Goal: Information Seeking & Learning: Find specific fact

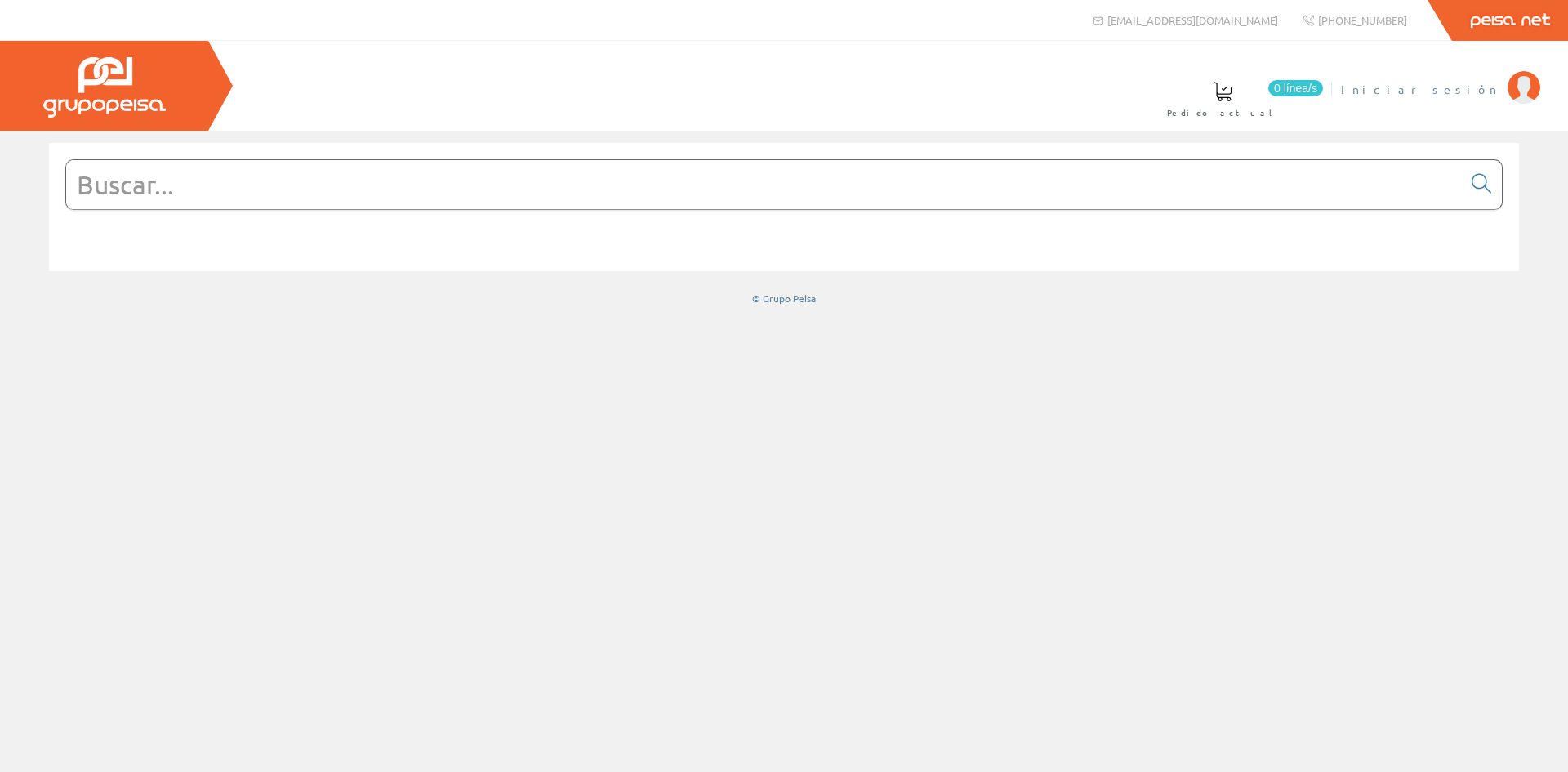
click at [1516, 96] on img at bounding box center [1524, 87] width 33 height 33
click at [192, 184] on input "text" at bounding box center [764, 184] width 1396 height 49
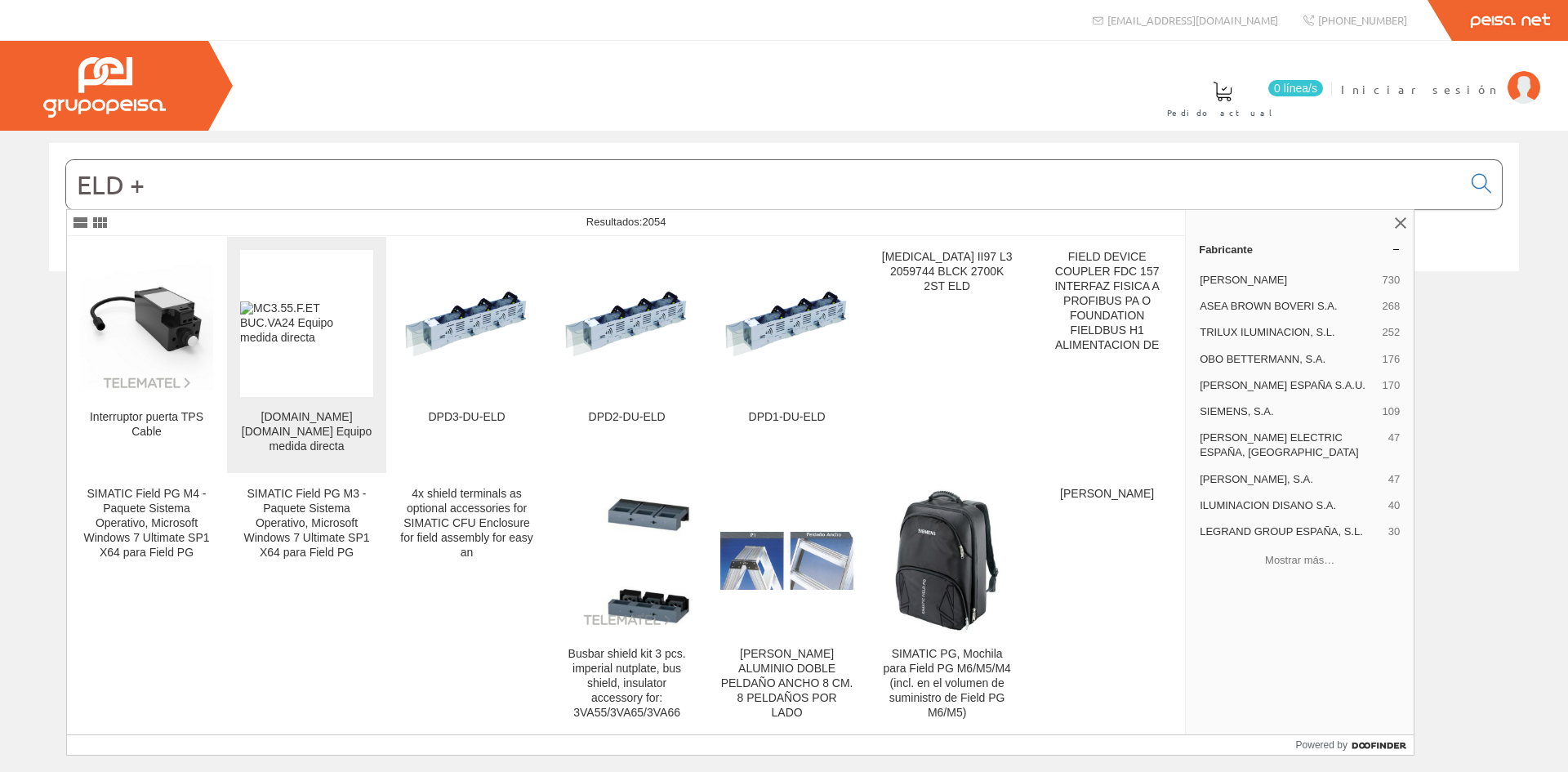
type input "ELD +"
click at [303, 421] on div "[DOMAIN_NAME] [DOMAIN_NAME] Equipo medida directa" at bounding box center [307, 431] width 133 height 44
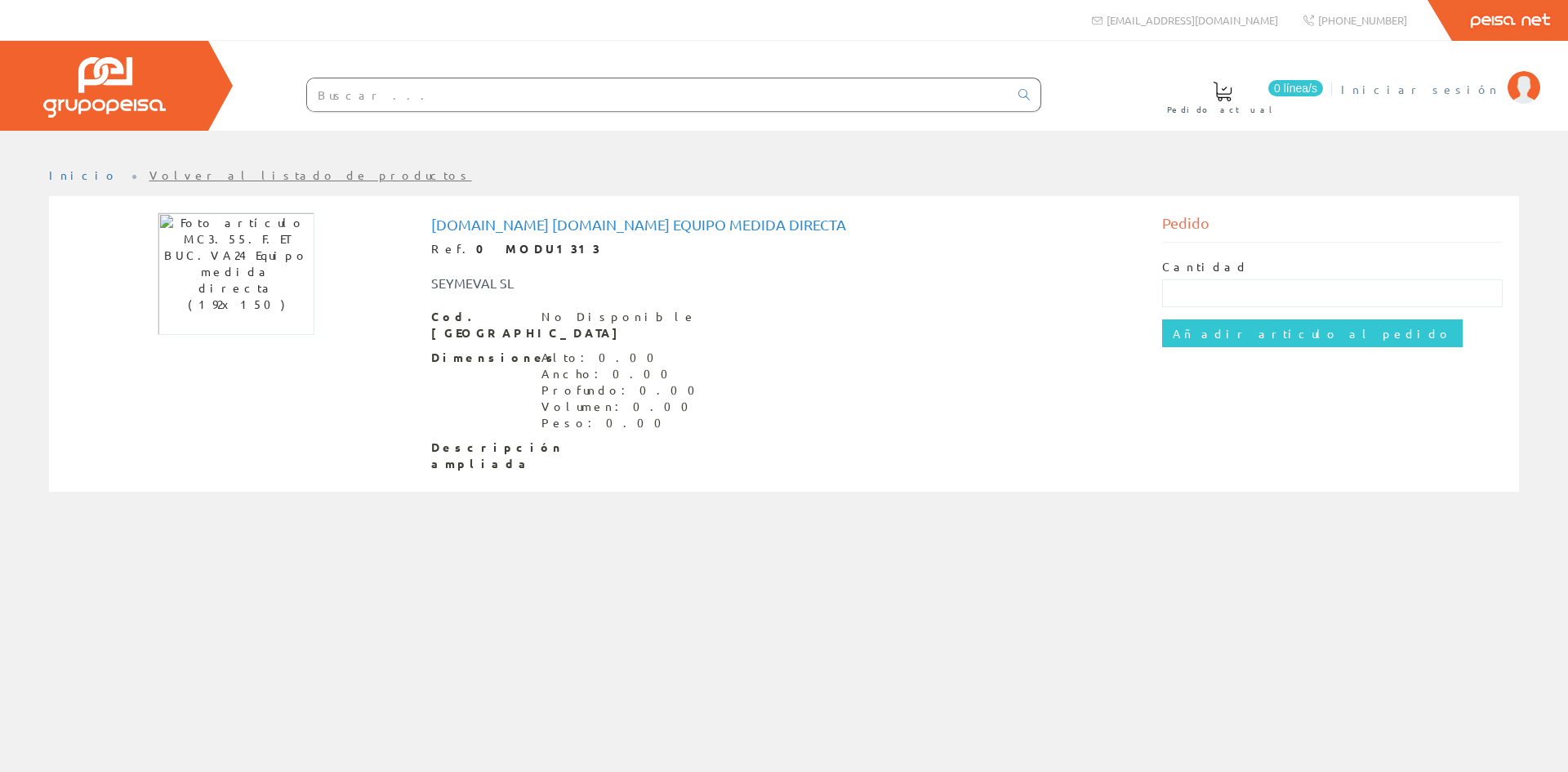
click at [1509, 85] on img at bounding box center [1524, 87] width 33 height 33
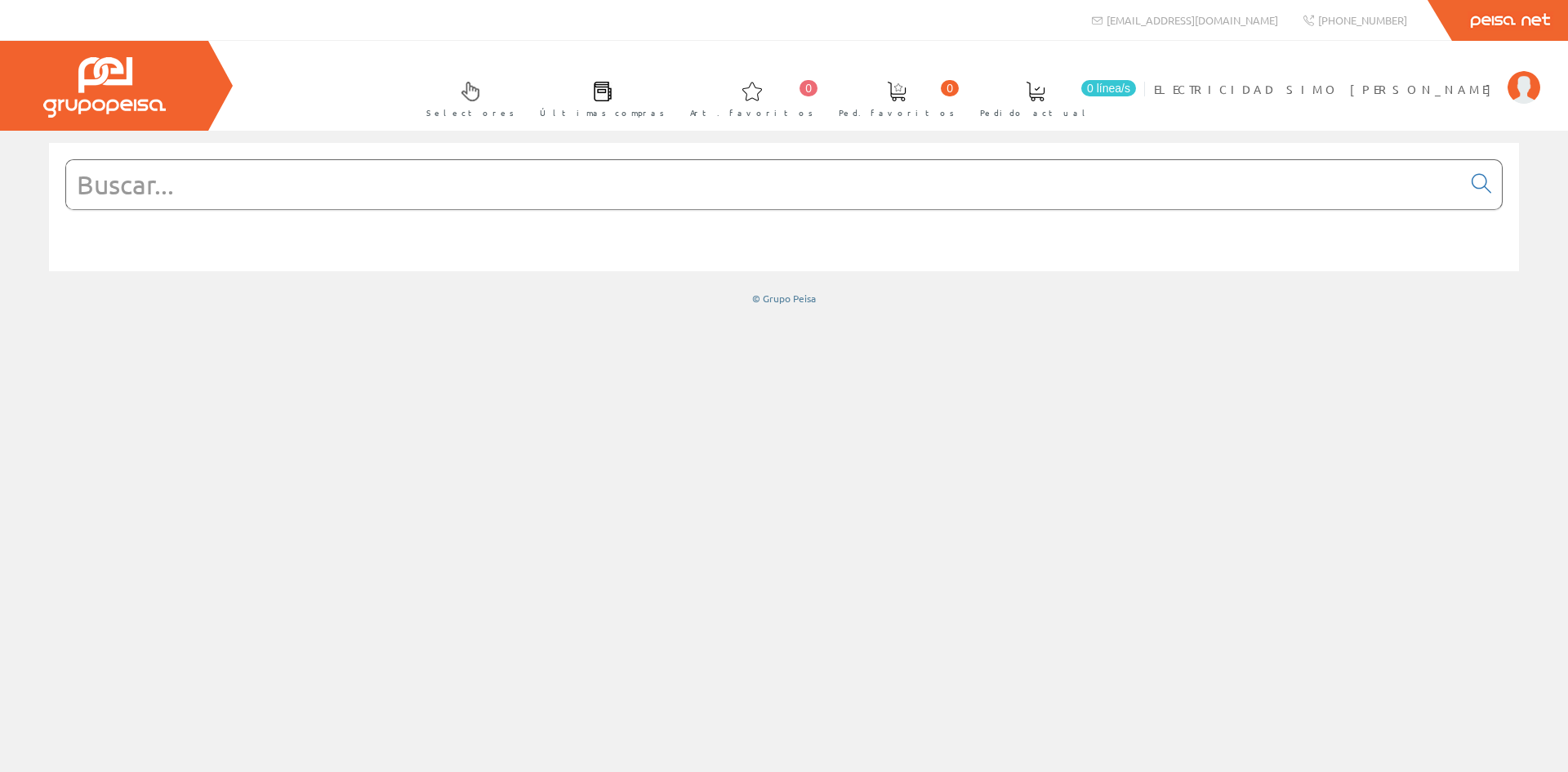
click at [201, 204] on input "text" at bounding box center [764, 184] width 1396 height 49
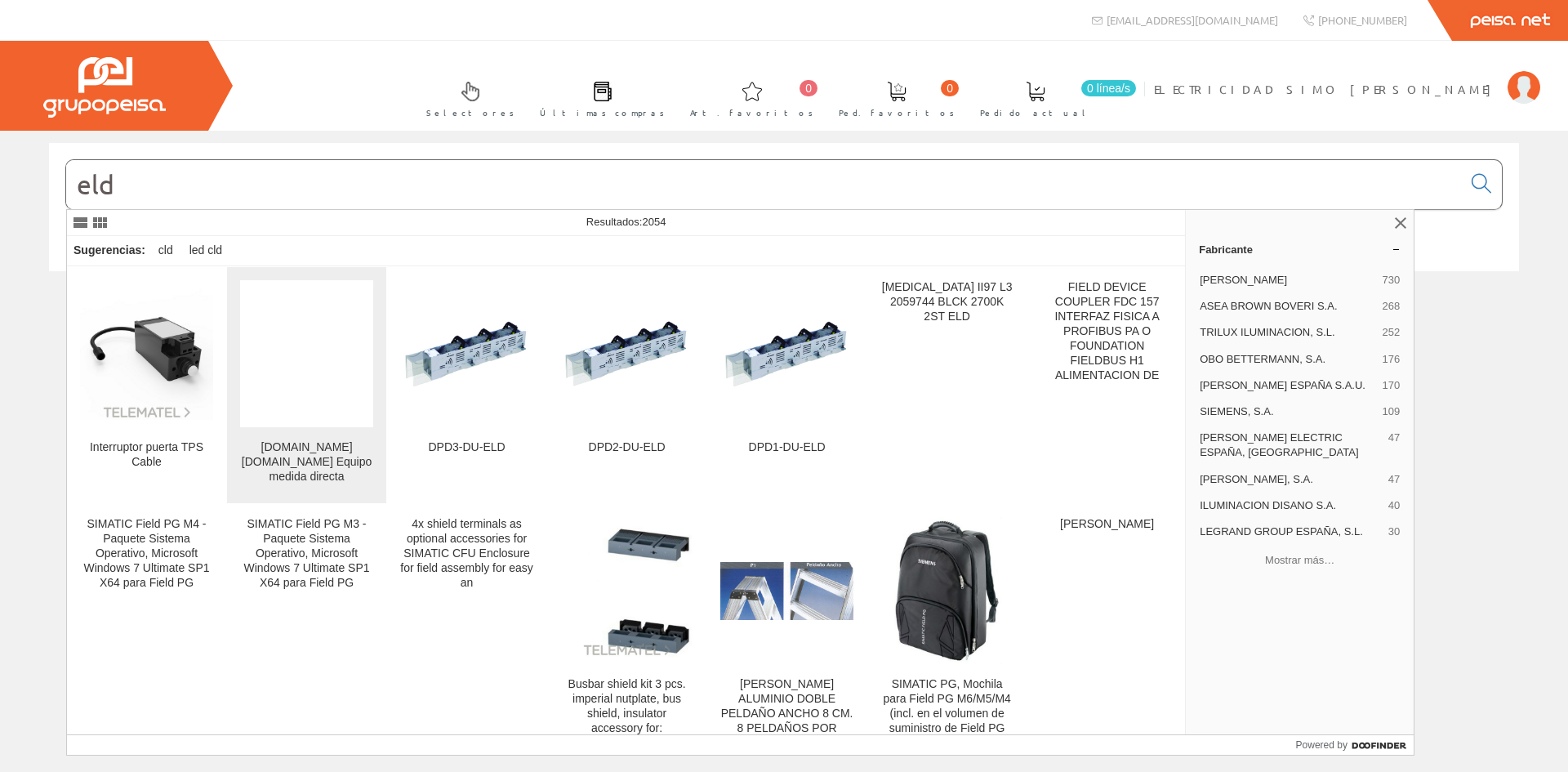
type input "eld"
click at [267, 435] on link "[DOMAIN_NAME] [DOMAIN_NAME] Equipo medida directa" at bounding box center [307, 384] width 159 height 236
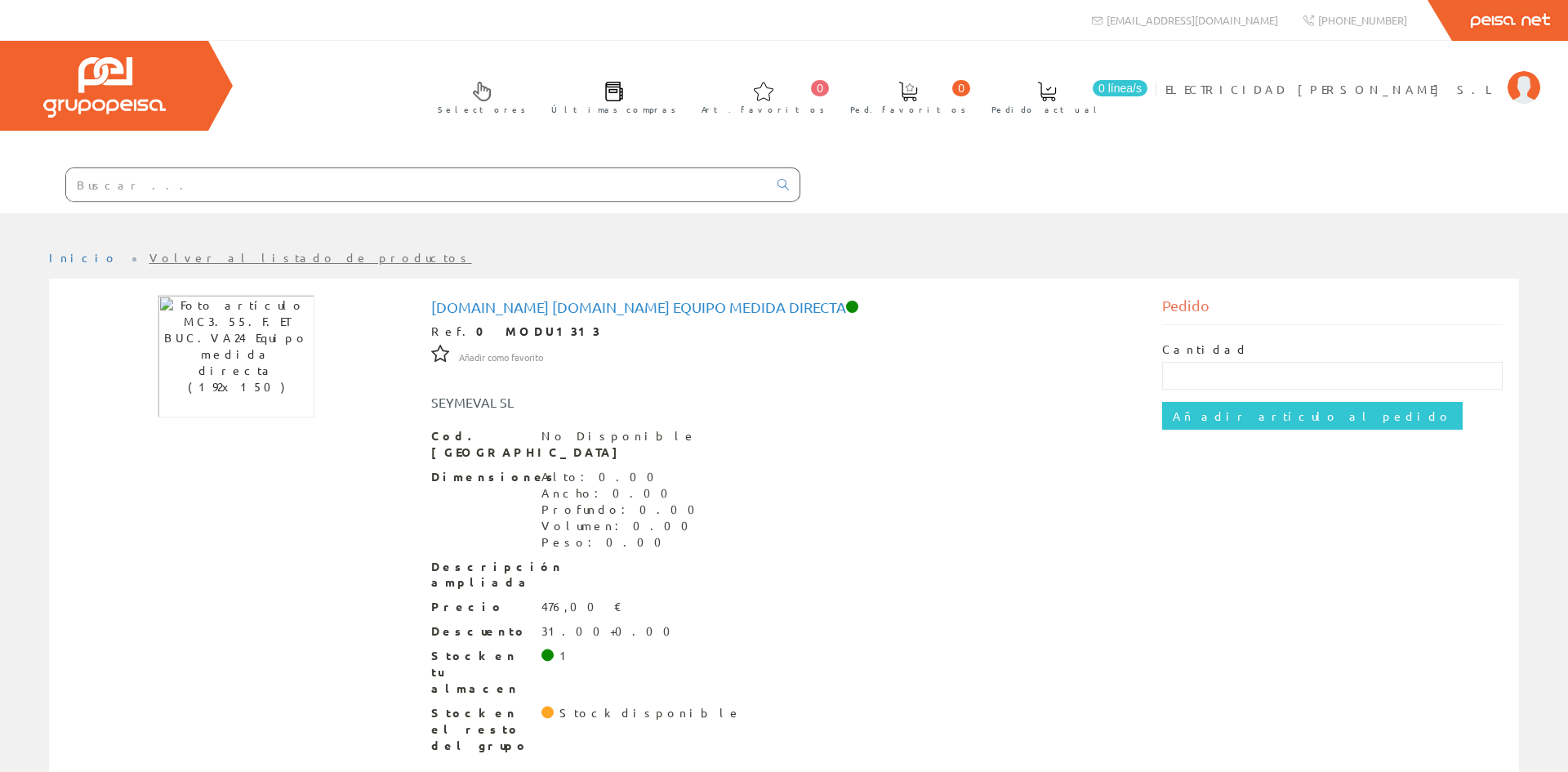
click at [321, 418] on div "MC3.55.F.ET BUC.VA24 Equipo medida directa Ref. 0 MODU1313 Añadir como favorito…" at bounding box center [784, 529] width 1462 height 467
click at [86, 188] on input "text" at bounding box center [417, 184] width 702 height 33
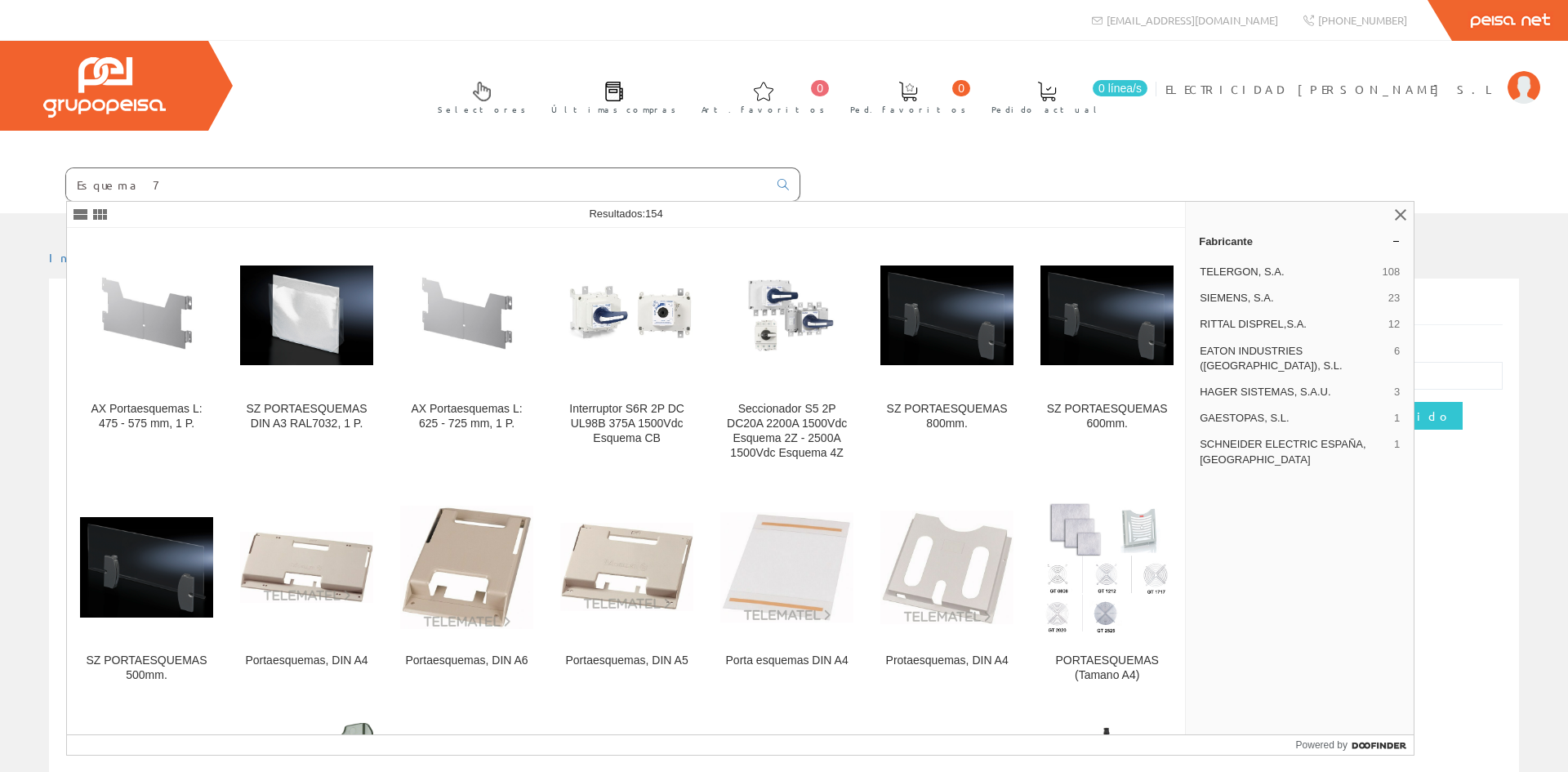
click at [76, 186] on input "Esquema 7" at bounding box center [417, 184] width 702 height 33
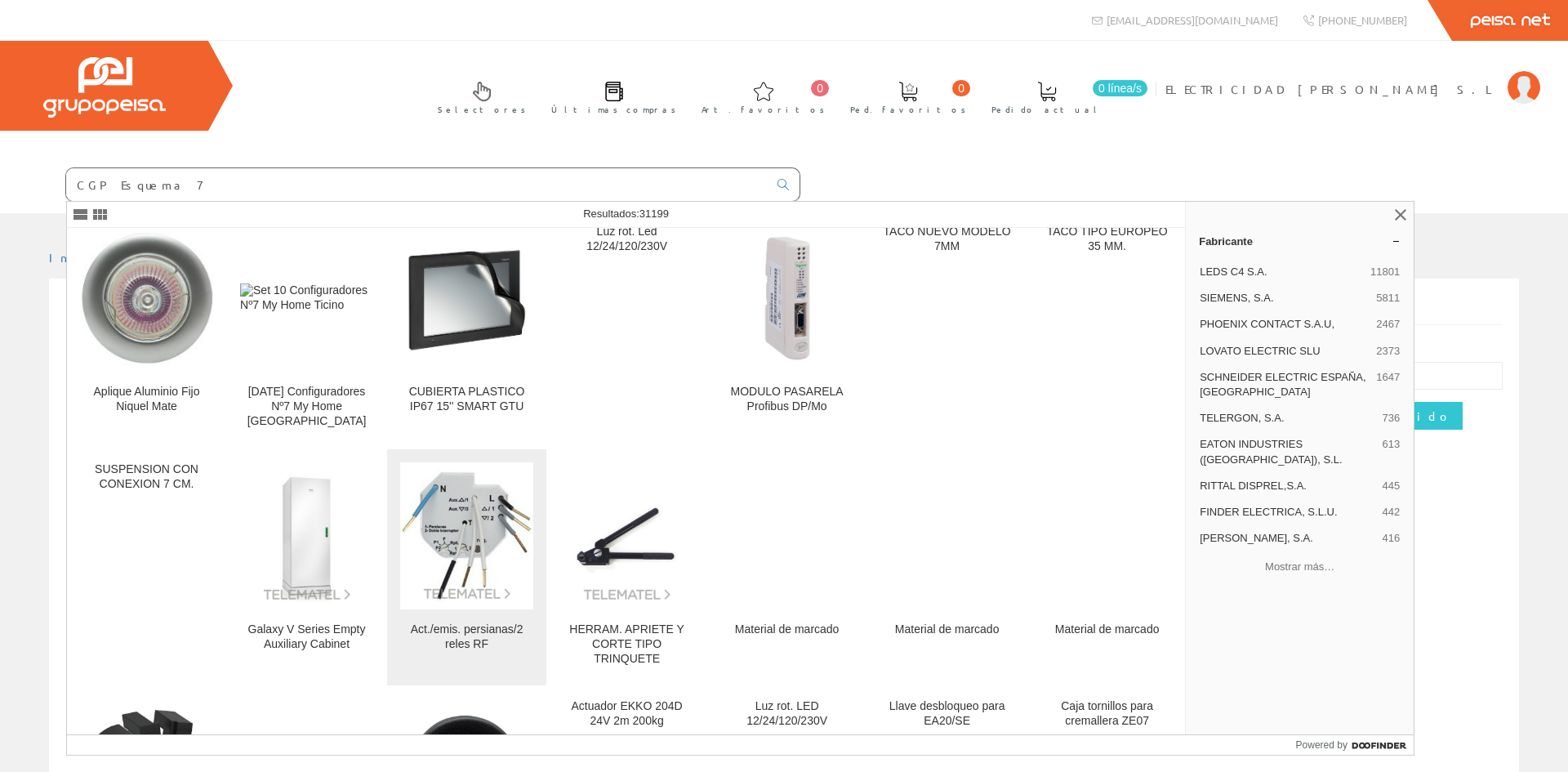
scroll to position [1649, 0]
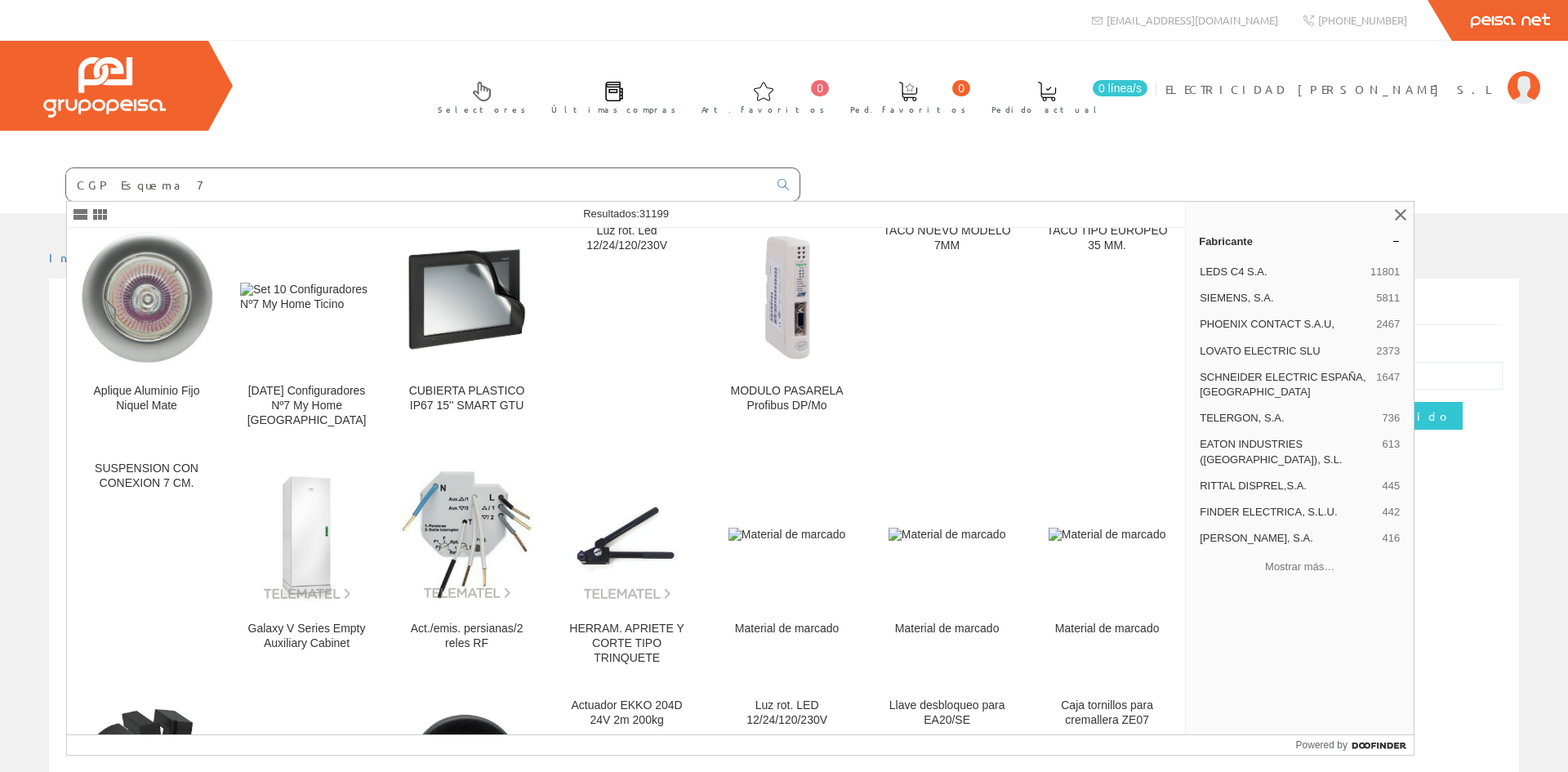
type input "CGP Esquema 7"
